Goal: Book appointment/travel/reservation

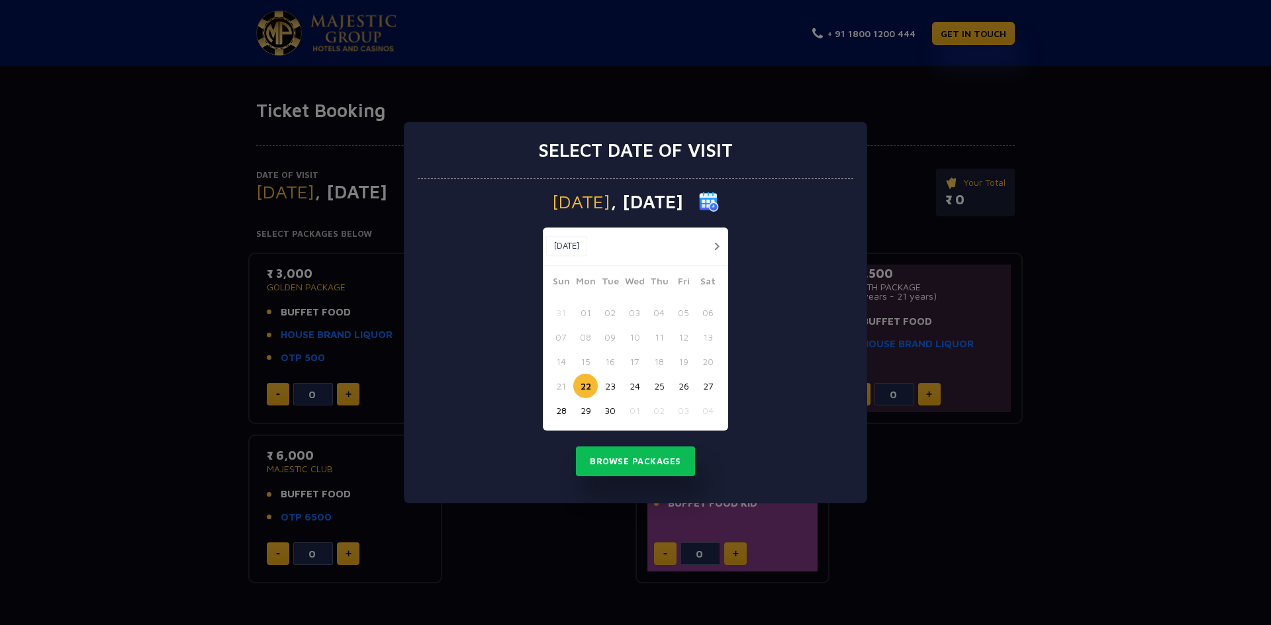
click at [582, 411] on button "29" at bounding box center [585, 410] width 24 height 24
click at [632, 453] on button "Browse Packages" at bounding box center [635, 462] width 119 height 30
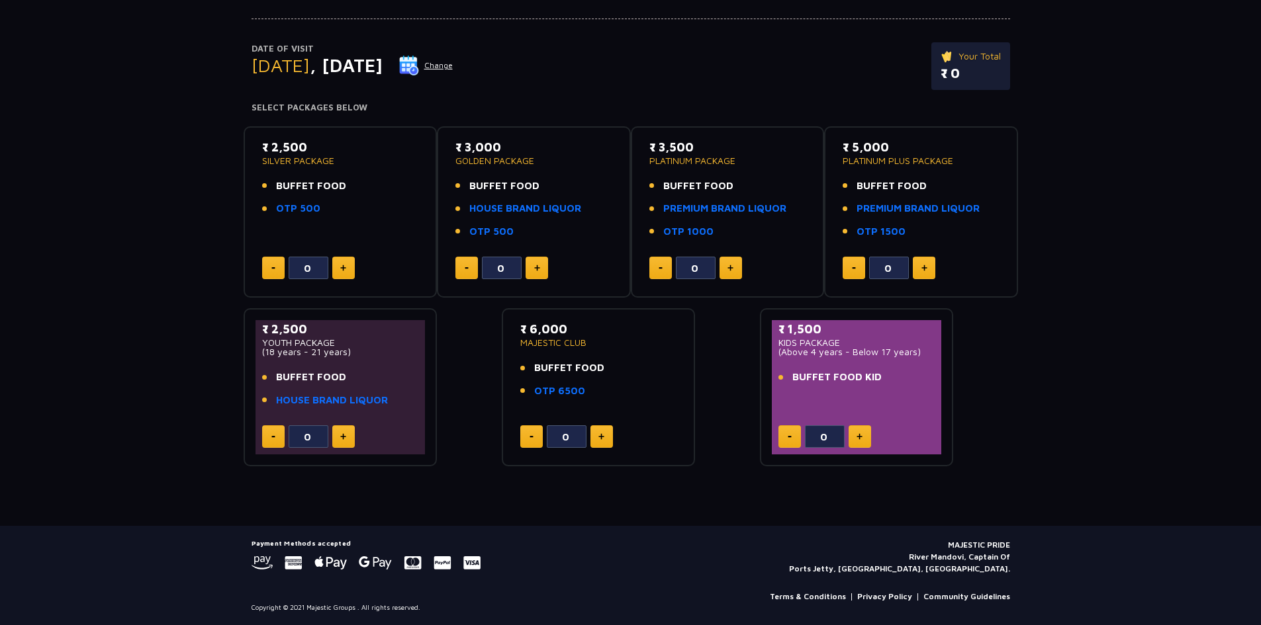
scroll to position [127, 0]
click at [868, 236] on link "OTP 1500" at bounding box center [880, 231] width 49 height 15
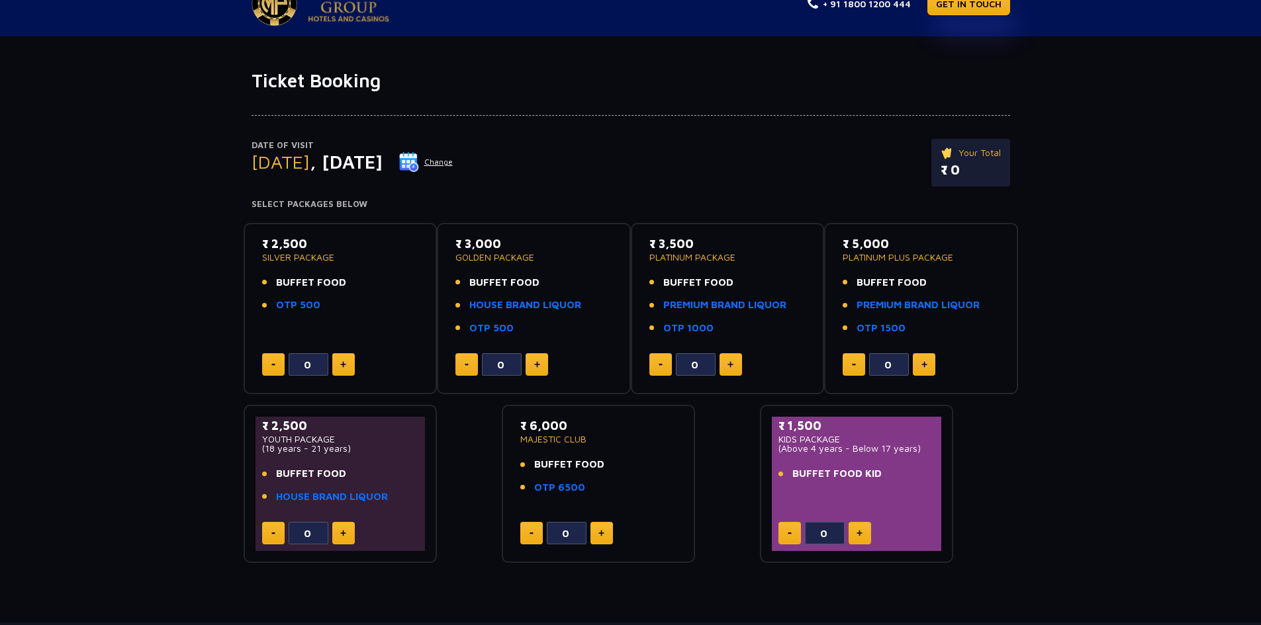
scroll to position [0, 0]
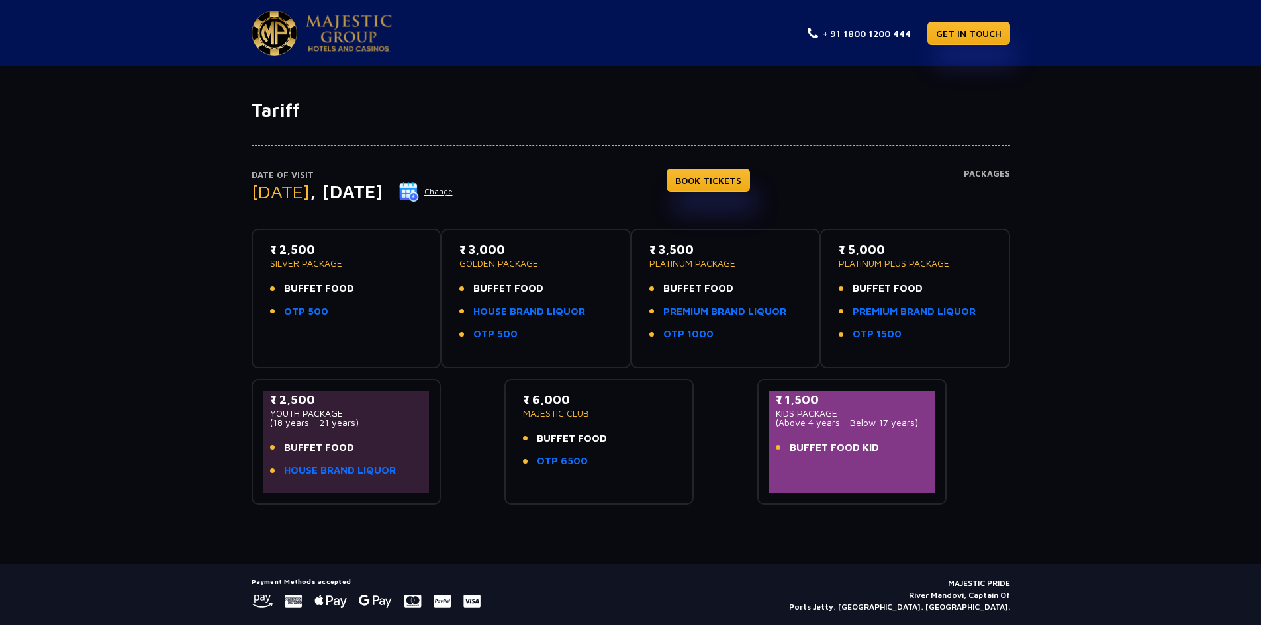
click at [453, 193] on button "Change" at bounding box center [425, 191] width 55 height 21
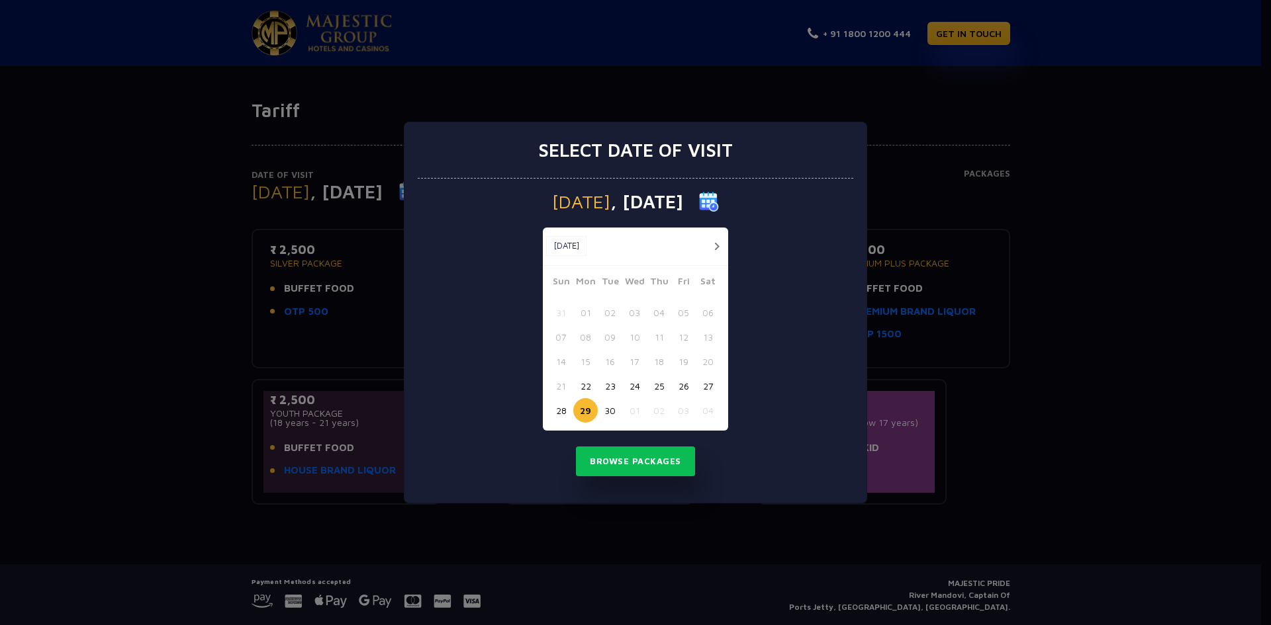
click at [709, 384] on button "27" at bounding box center [708, 386] width 24 height 24
click at [656, 459] on button "Browse Packages" at bounding box center [635, 462] width 119 height 30
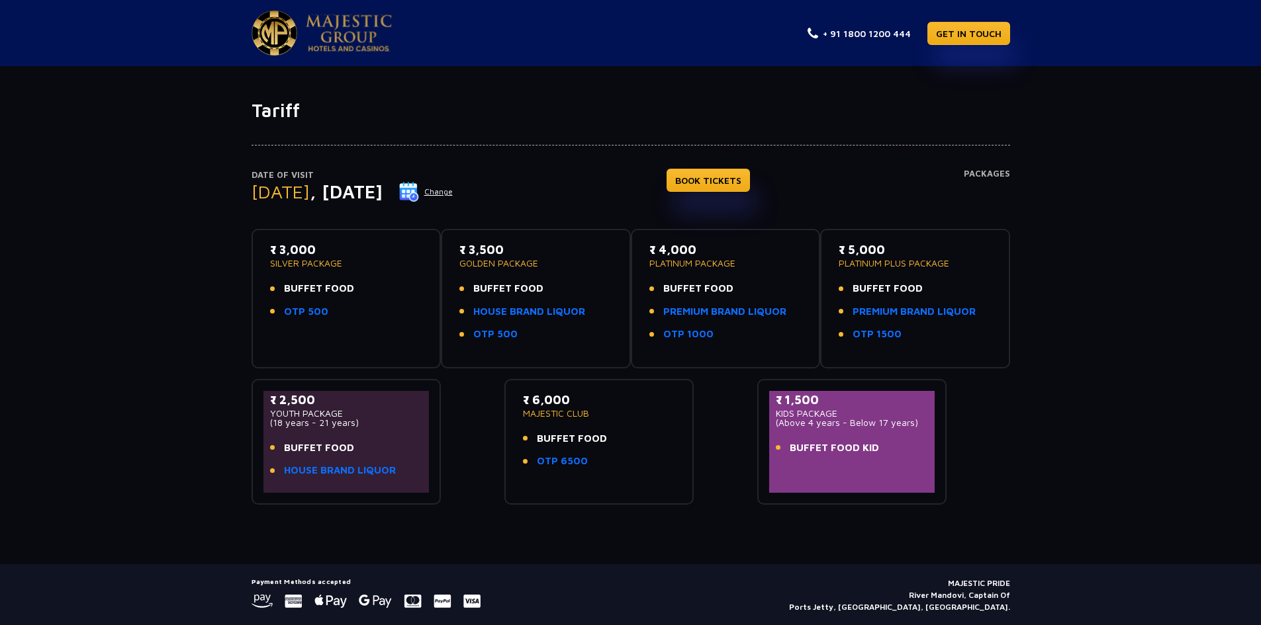
click at [453, 201] on button "Change" at bounding box center [425, 191] width 55 height 21
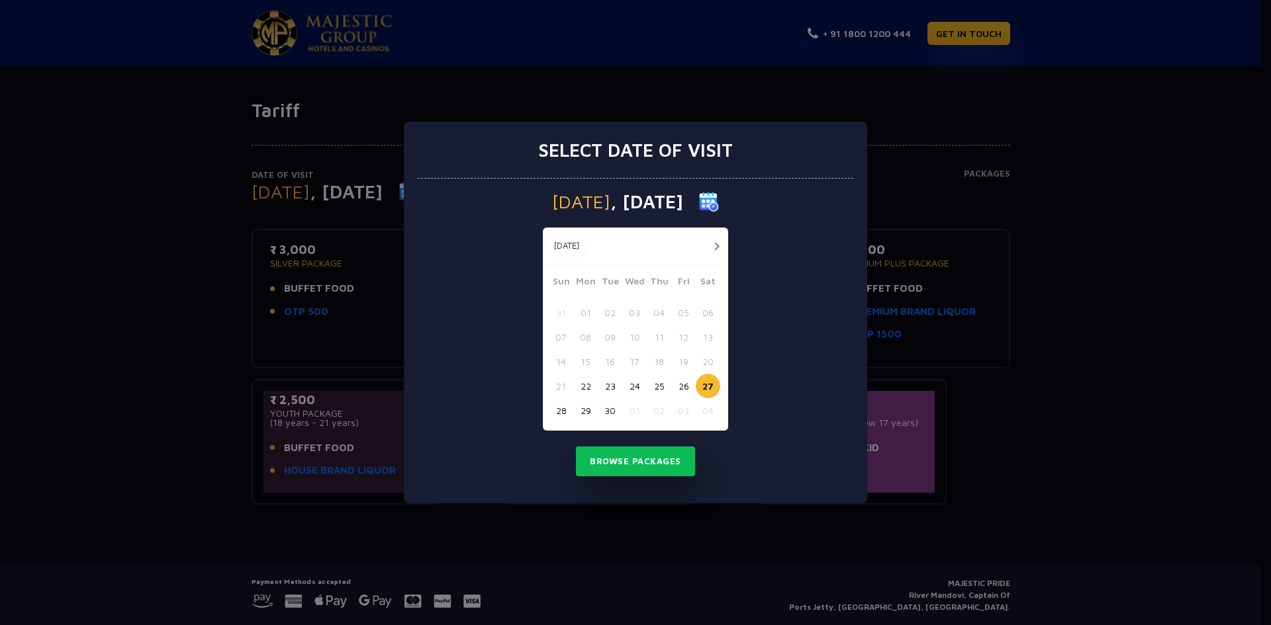
click at [606, 406] on button "30" at bounding box center [610, 410] width 24 height 24
click at [676, 449] on button "Browse Packages" at bounding box center [635, 462] width 119 height 30
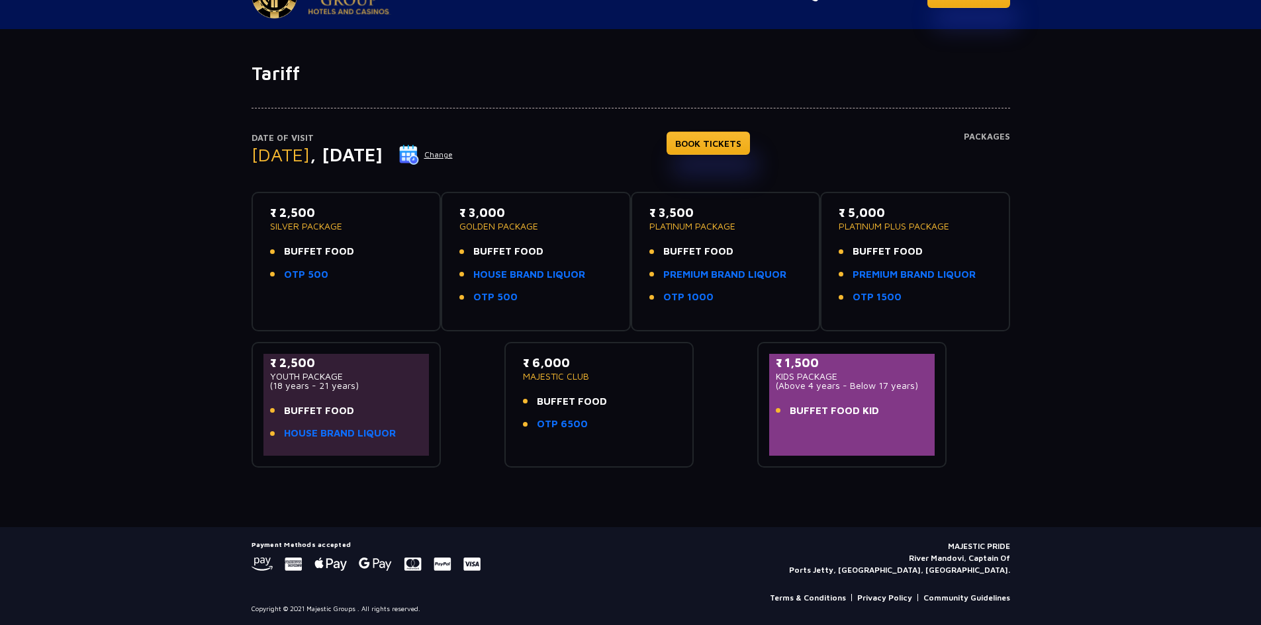
scroll to position [39, 0]
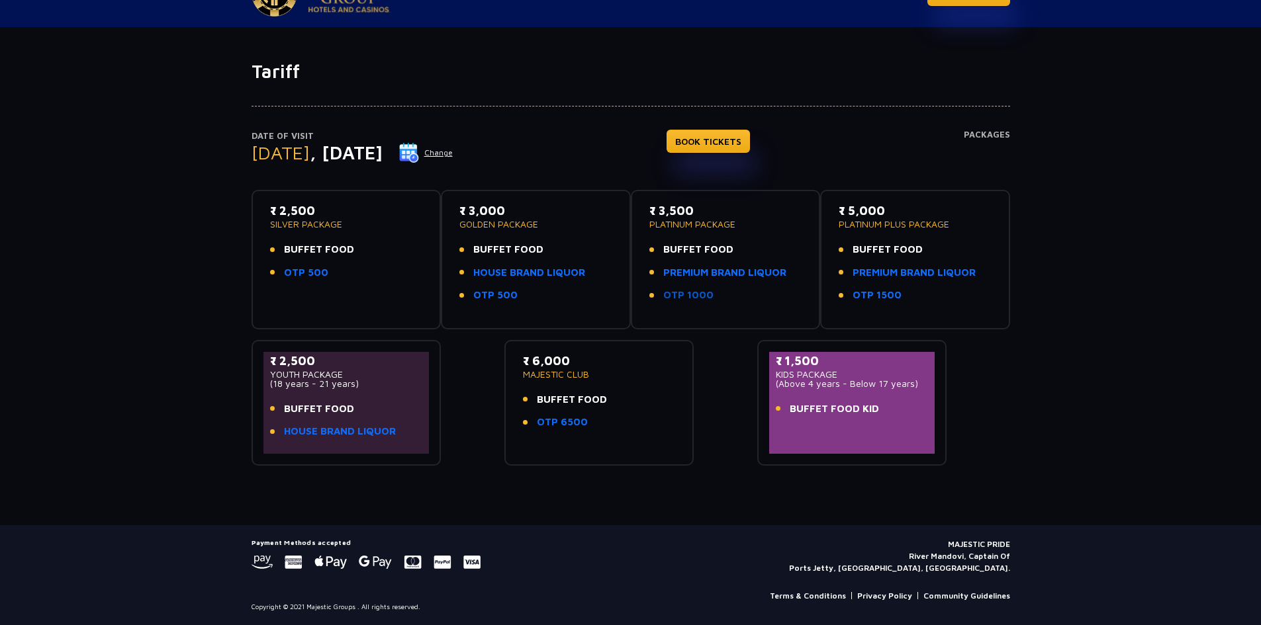
click at [692, 293] on link "OTP 1000" at bounding box center [688, 295] width 50 height 15
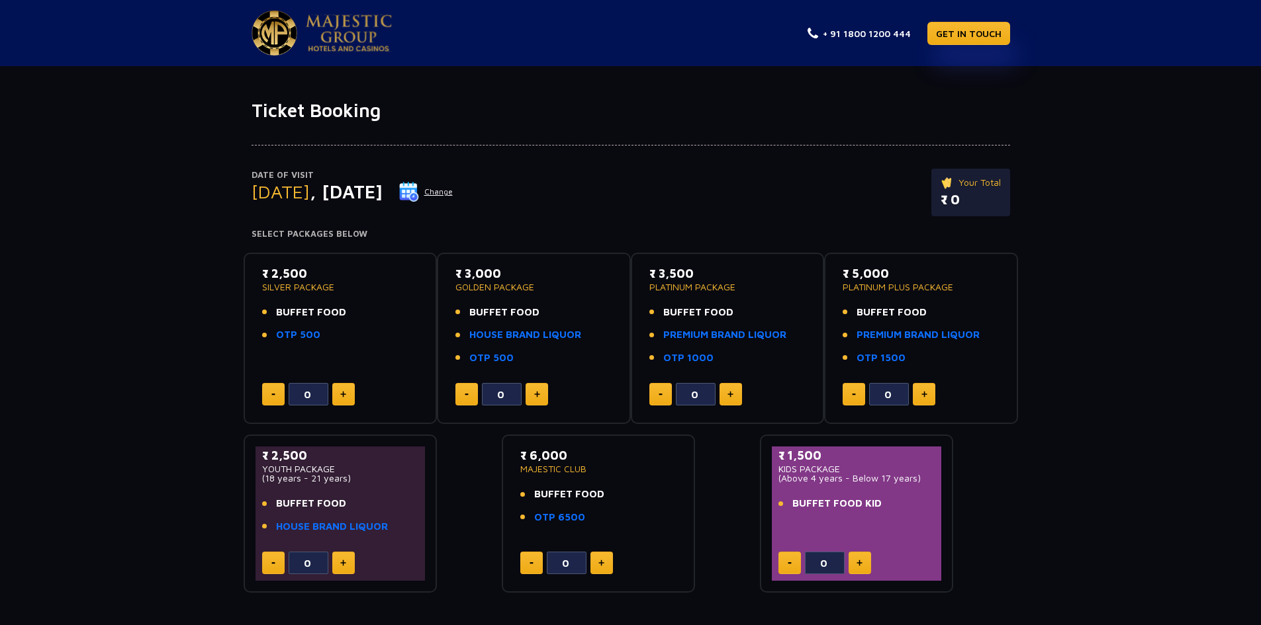
click at [283, 38] on img at bounding box center [275, 33] width 46 height 45
